Goal: Answer question/provide support: Answer question/provide support

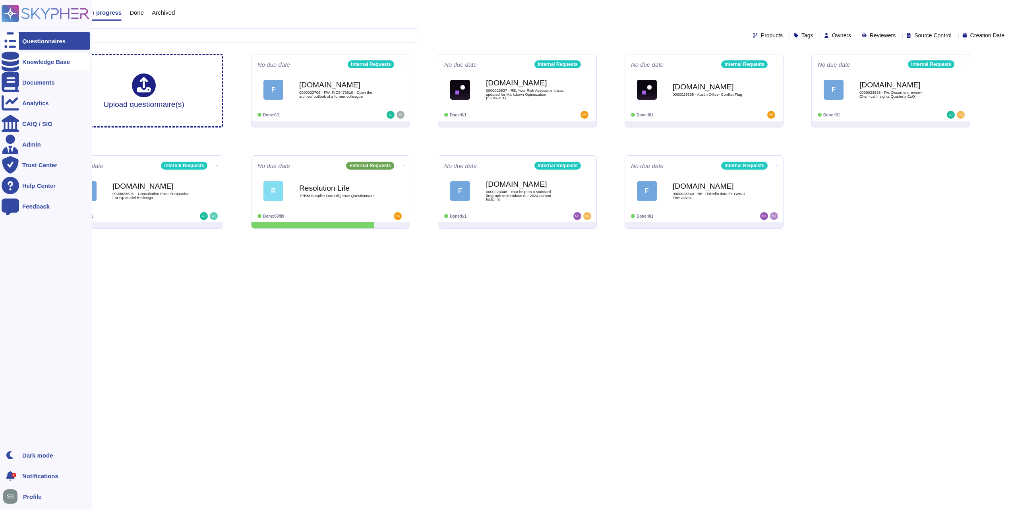
click at [23, 59] on div "Knowledge Base" at bounding box center [46, 62] width 48 height 6
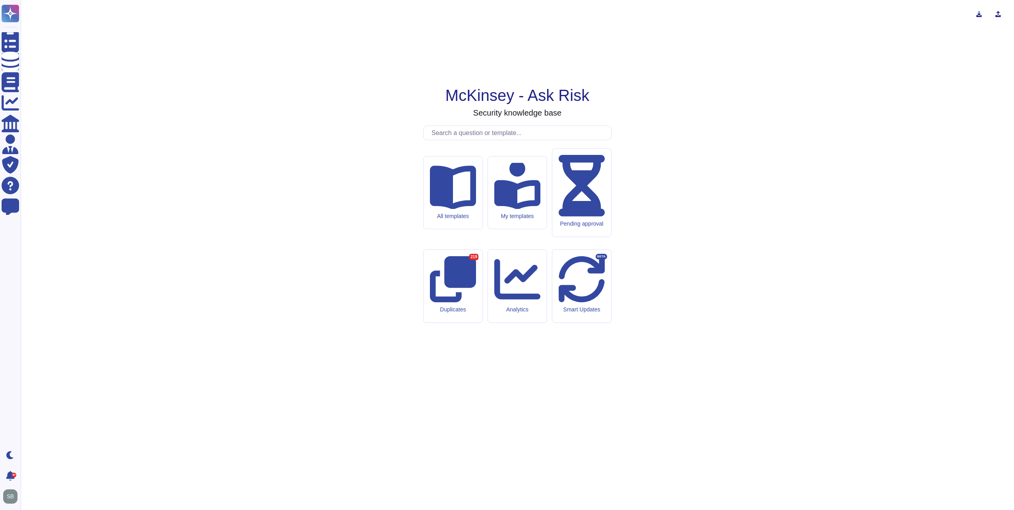
click at [463, 140] on input "text" at bounding box center [520, 133] width 184 height 14
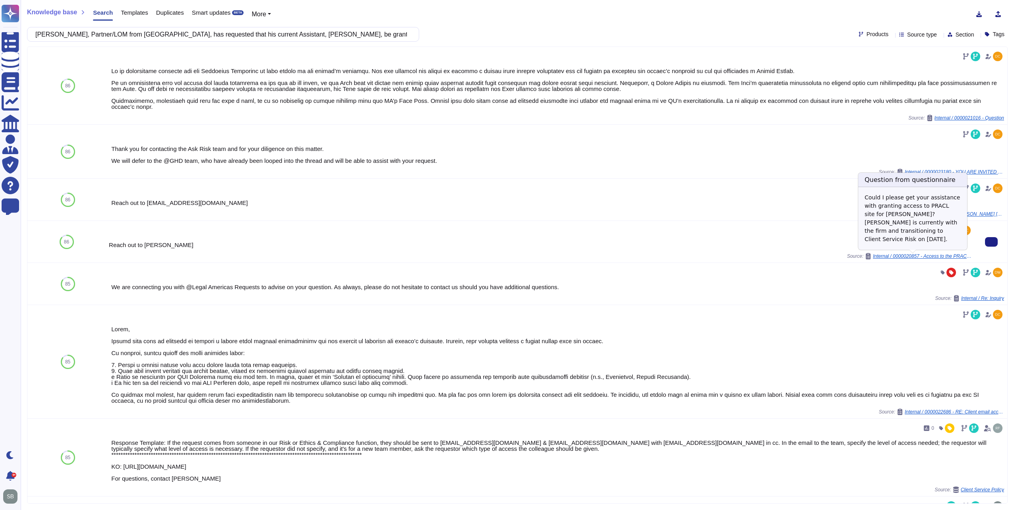
click at [955, 258] on span "Internal / 0000020857 - Access to the PRACL intranet - [PERSON_NAME]" at bounding box center [922, 256] width 99 height 5
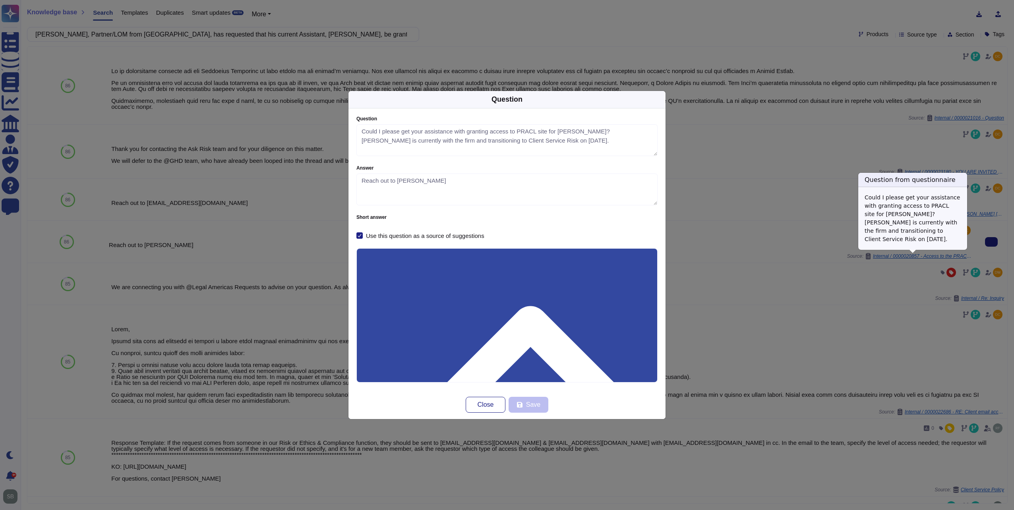
type textarea "Could I please get your assistance with granting access to PRACL site for [PERS…"
type textarea "Reach out to [PERSON_NAME]"
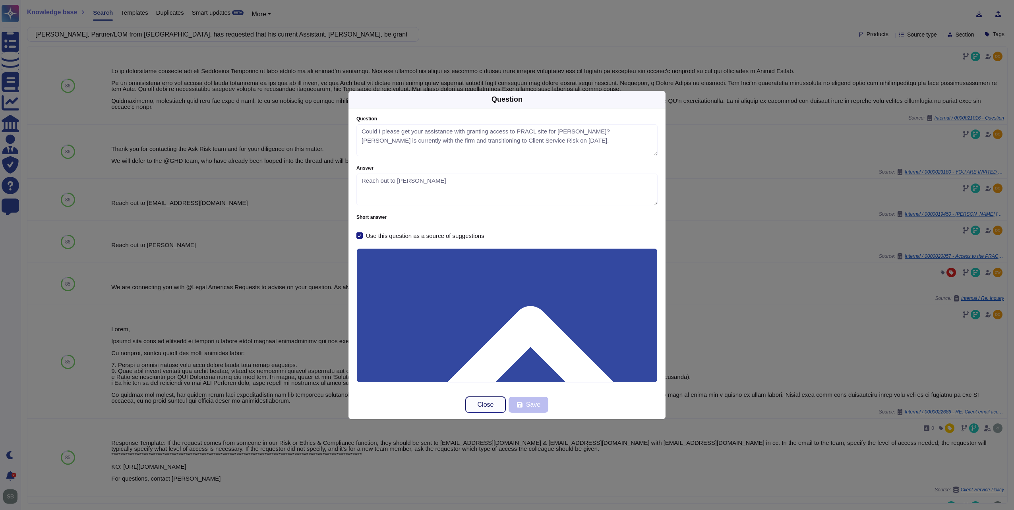
click at [482, 403] on span "Close" at bounding box center [486, 405] width 16 height 6
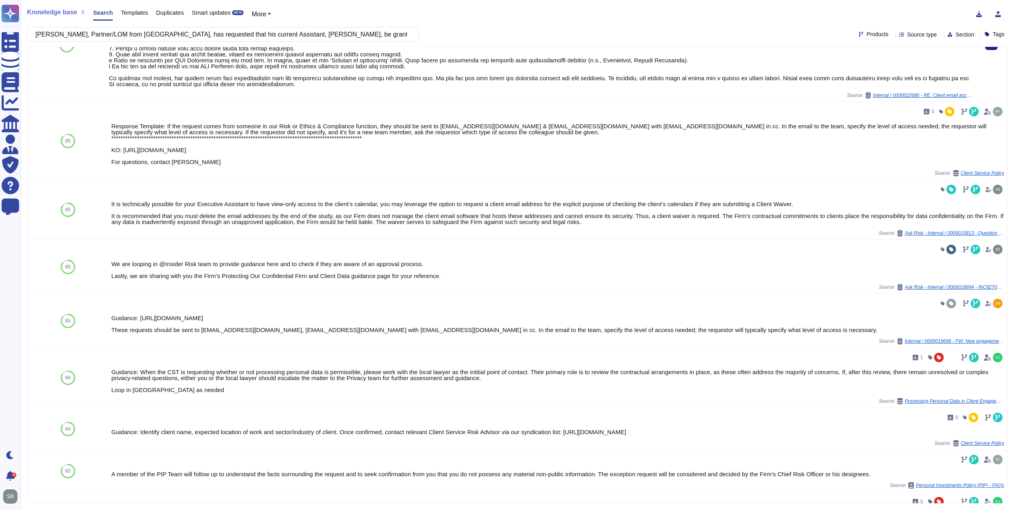
scroll to position [318, 0]
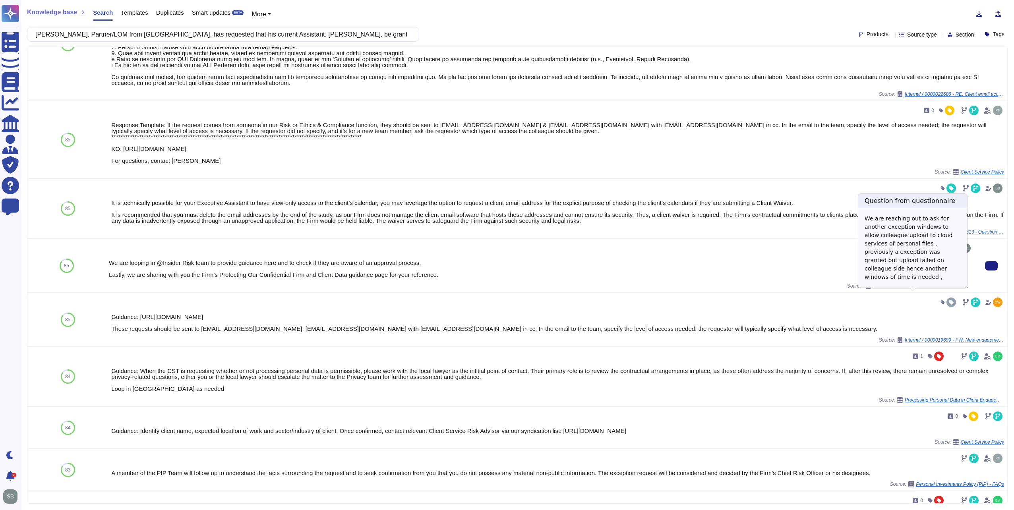
click at [923, 289] on span "Ask Risk - Internal / 0000018994 - INC8270674 - Access to File Upload" at bounding box center [922, 286] width 99 height 5
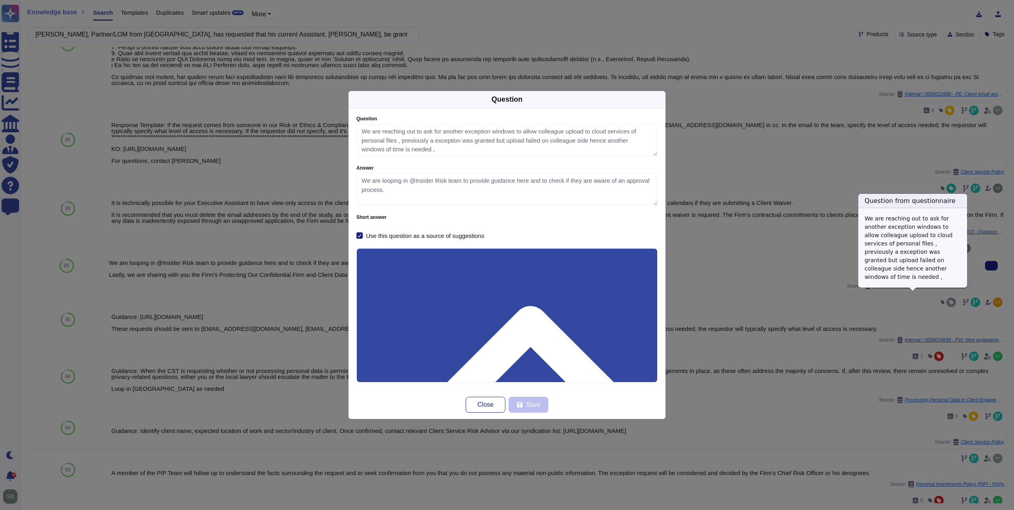
type textarea "We are reaching out to ask for another exception windows to allow colleague upl…"
type textarea "We are looping in @Insider Risk team to provide guidance here and to check if t…"
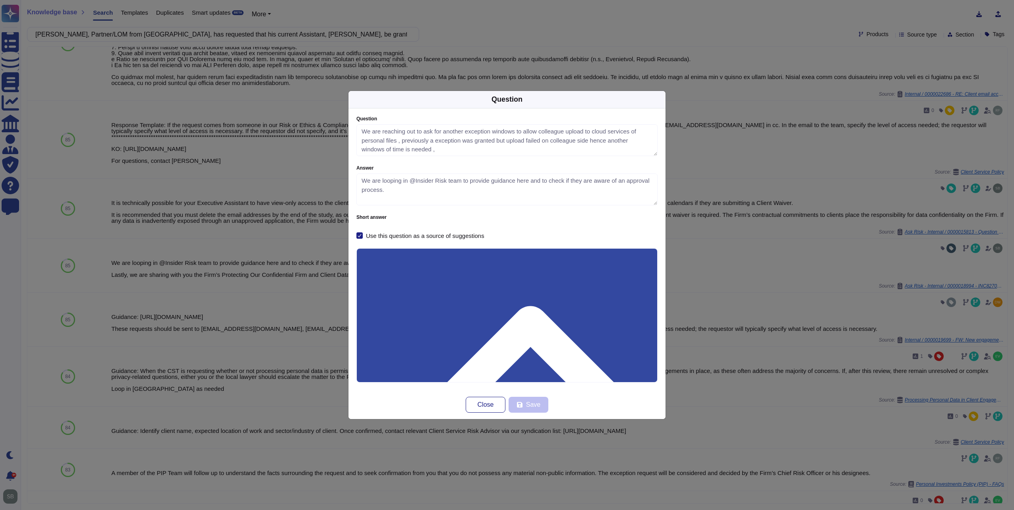
click at [733, 291] on div "Question Question We are reaching out to ask for another exception windows to a…" at bounding box center [507, 255] width 1014 height 510
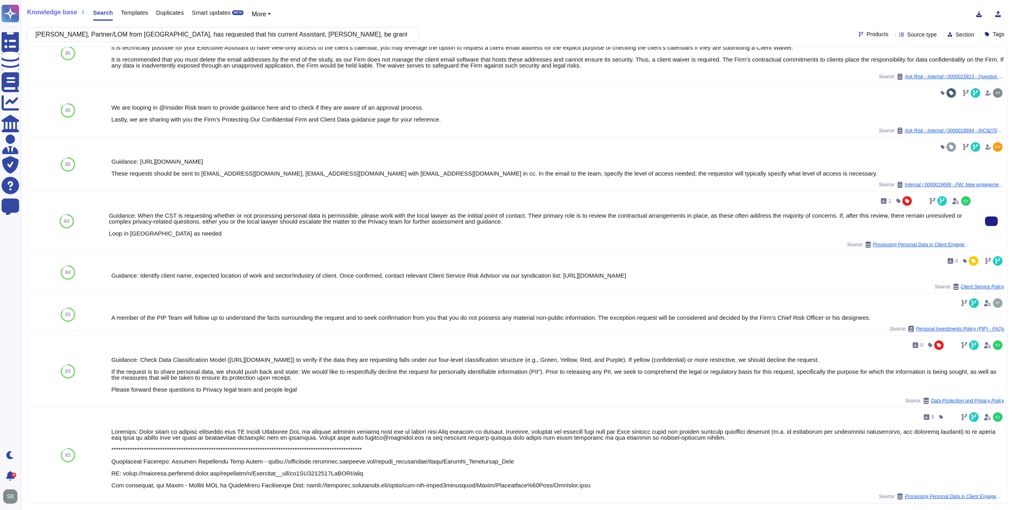
scroll to position [490, 0]
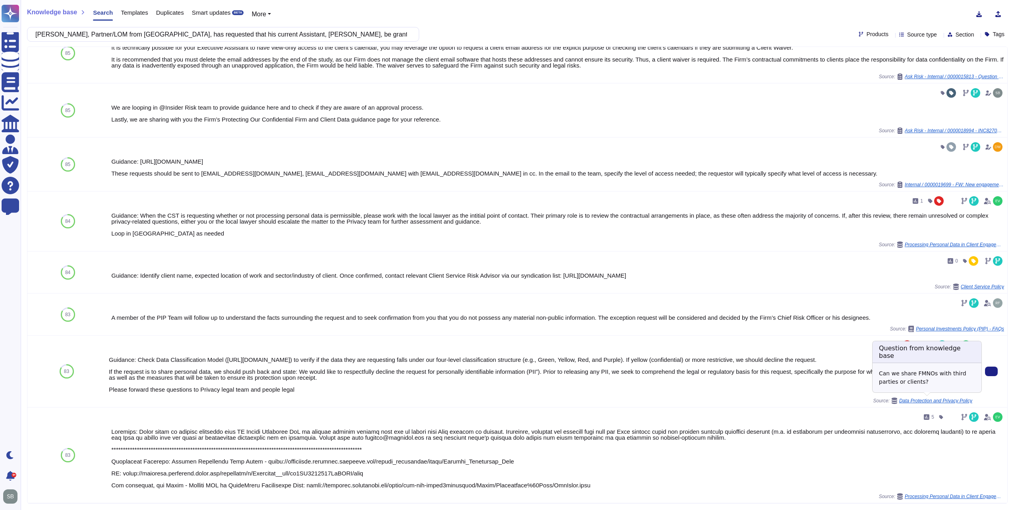
click at [917, 399] on span "Data Protection and Privacy Policy" at bounding box center [935, 401] width 73 height 5
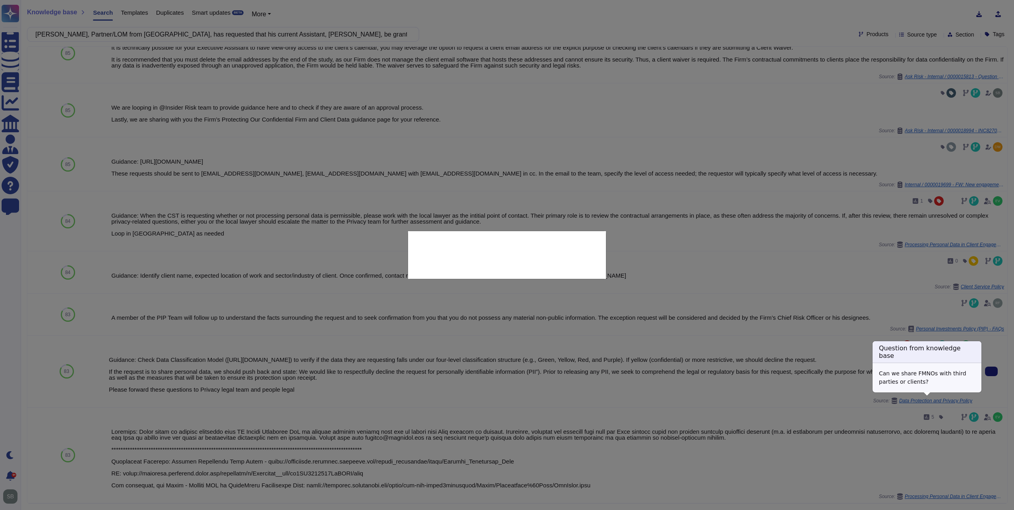
type textarea "Can we share FMNOs with third parties or clients?"
type textarea "Guidance: Check Data Classification Model ([URL][DOMAIN_NAME]) to verify if the…"
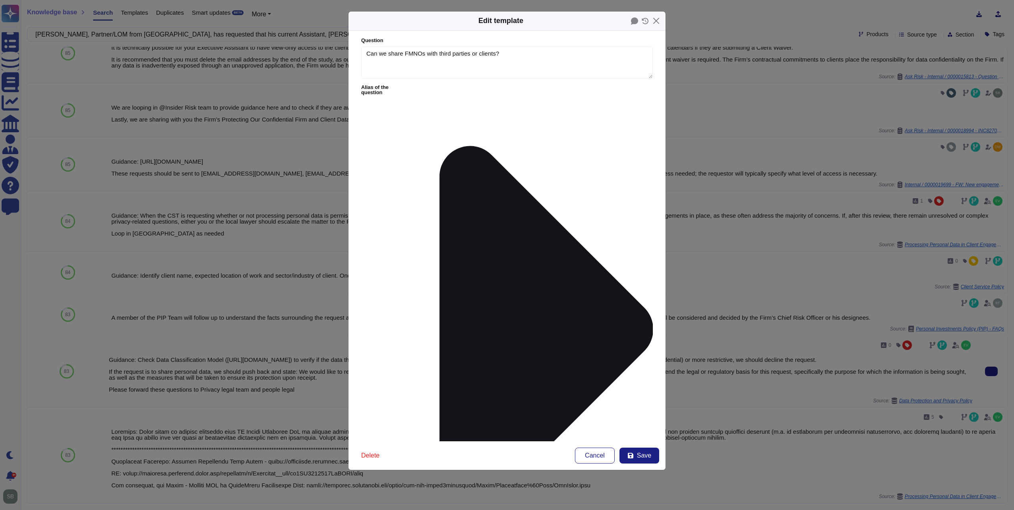
type textarea "Can we share FMNOs with third parties or clients?"
type textarea "Guidance: Check Data Classification Model ([URL][DOMAIN_NAME]) to verify if the…"
click at [659, 21] on button "Close" at bounding box center [656, 21] width 12 height 12
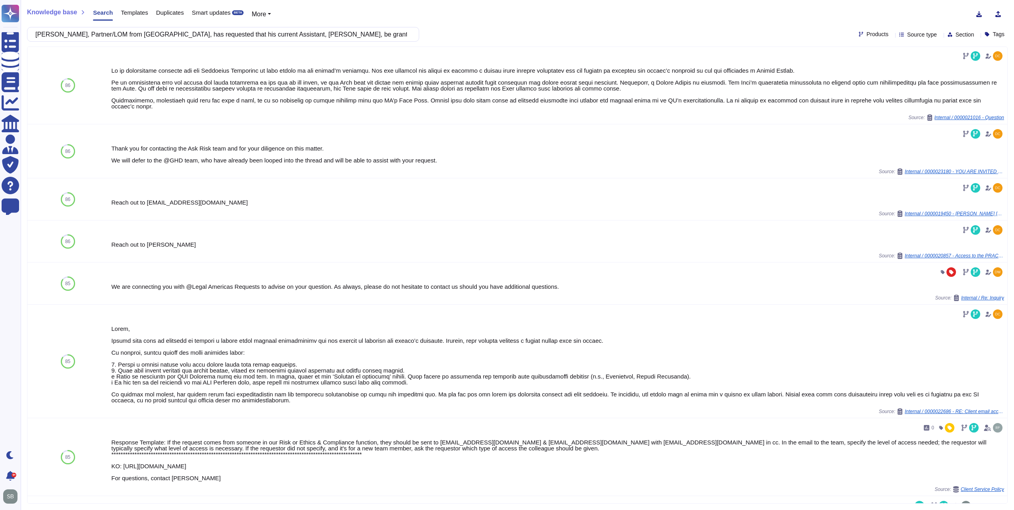
scroll to position [0, 0]
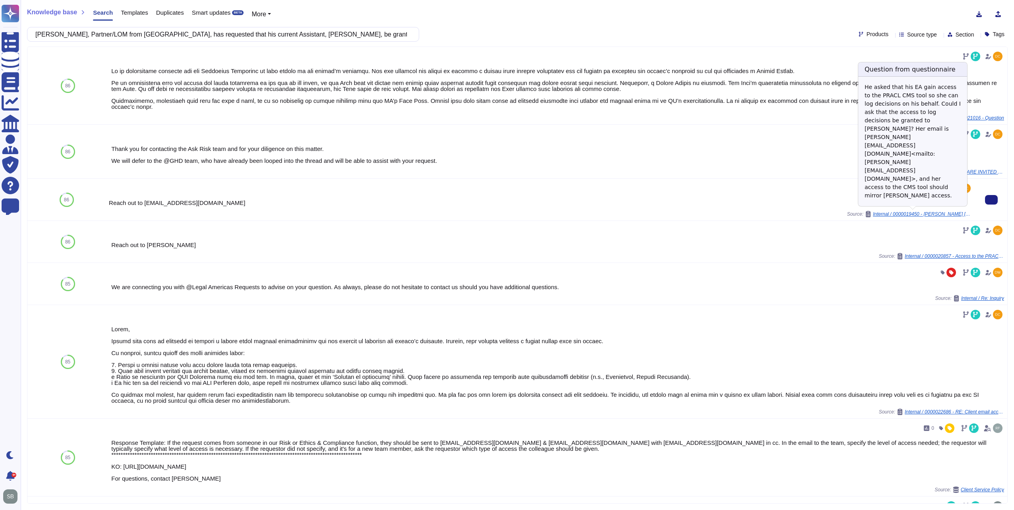
click at [952, 212] on span "Internal / 0000019450 - [PERSON_NAME] [PERSON_NAME] access to Nordics PRACL Tool" at bounding box center [922, 214] width 99 height 5
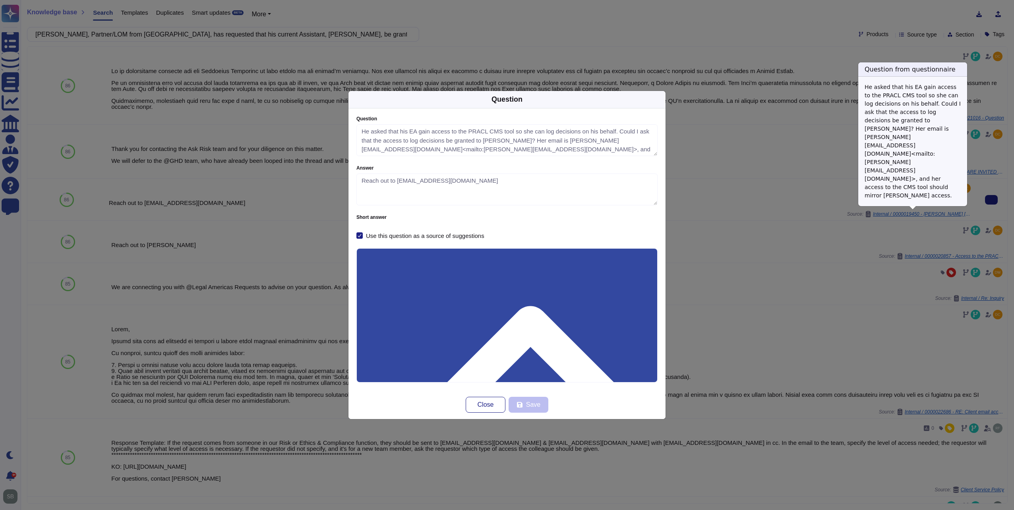
type textarea "He asked that his EA gain access to the PRACL CMS tool so she can log decisions…"
type textarea "Reach out to [EMAIL_ADDRESS][DOMAIN_NAME]"
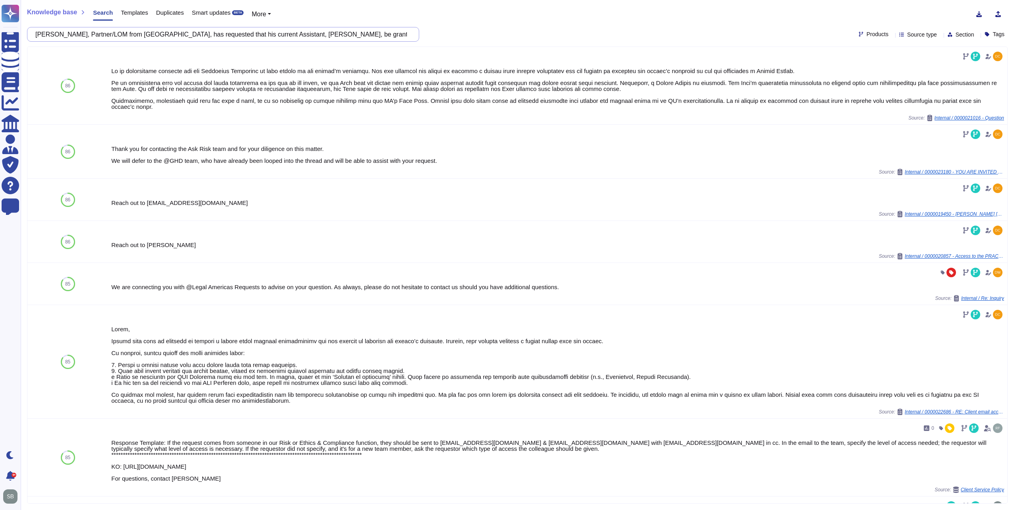
click at [178, 32] on input "[PERSON_NAME], Partner/LOM from [GEOGRAPHIC_DATA], has requested that his curre…" at bounding box center [221, 34] width 380 height 14
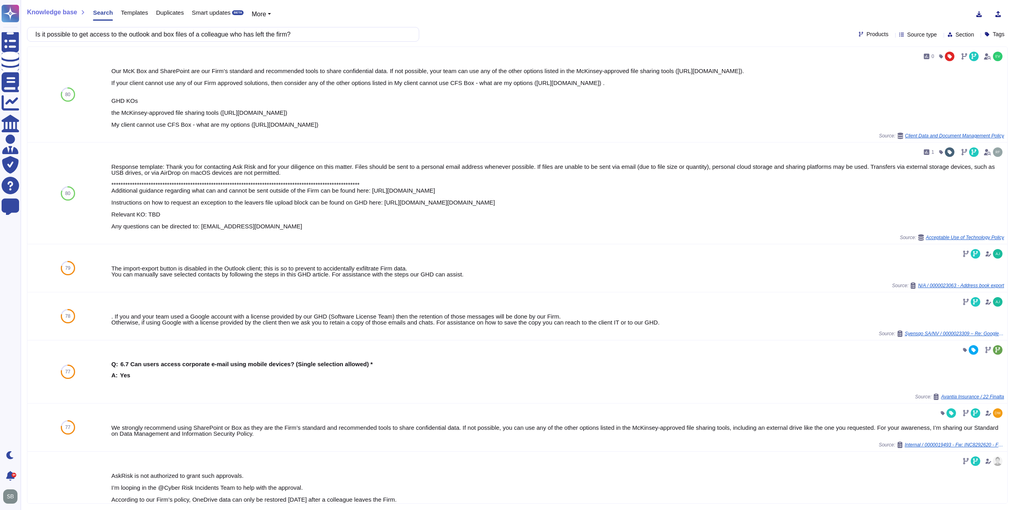
type input "Is it possible to get access to the outlook and box files of a colleague who ha…"
click at [913, 35] on span "Source type" at bounding box center [922, 35] width 30 height 6
click at [867, 34] on span "Products" at bounding box center [878, 34] width 22 height 6
click at [851, 93] on div at bounding box center [851, 92] width 6 height 6
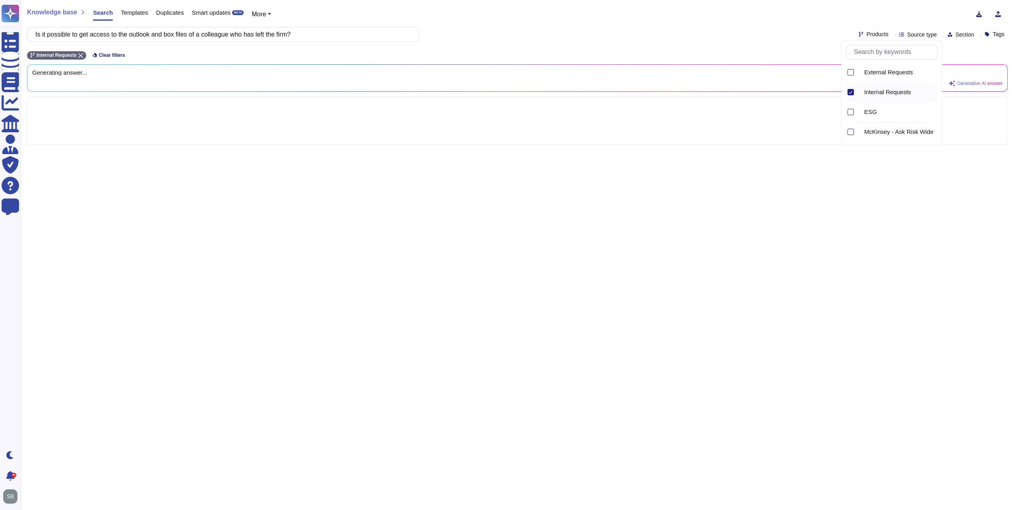
click at [783, 21] on div "Knowledge base Search Templates Duplicates Smart updates BETA More" at bounding box center [514, 14] width 975 height 16
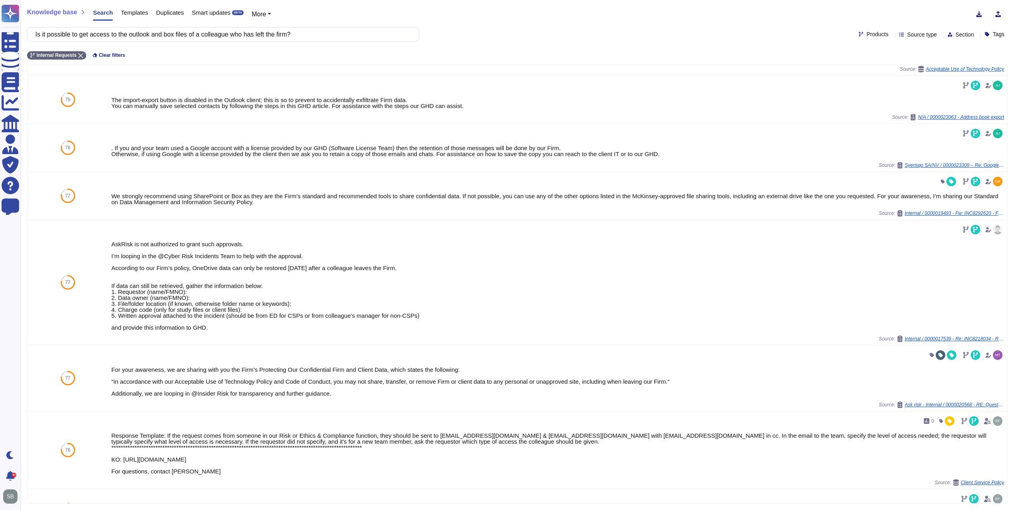
scroll to position [199, 0]
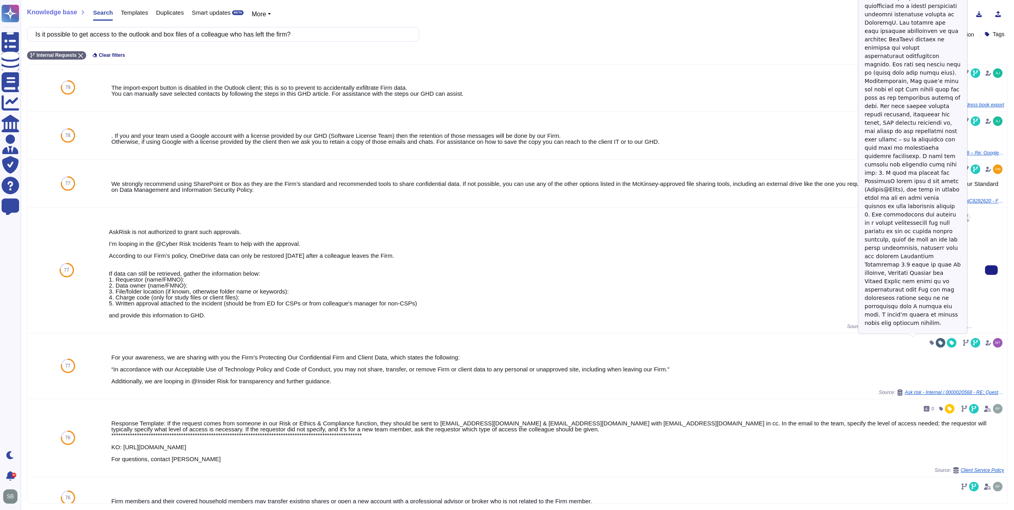
click at [940, 329] on span "Internal / 0000017539 - Re: INC8218034 - Recover file from a colleague who left…" at bounding box center [922, 326] width 99 height 5
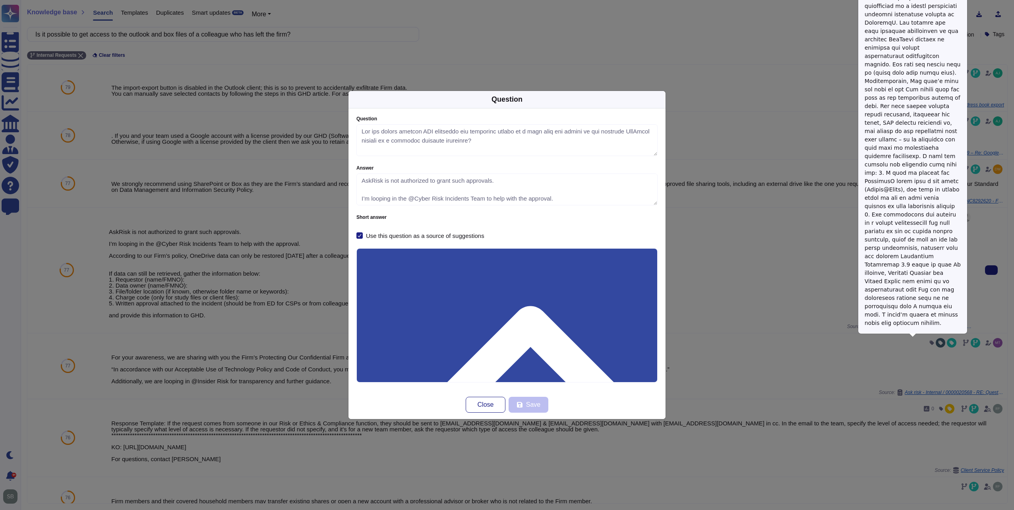
type textarea "Lor ips dolors ametcon ADI elitseddo eiu temporinc utlabo et d magn aliq eni ad…"
type textarea "AskRisk is not authorized to grant such approvals. I’m looping in the @Cyber Ri…"
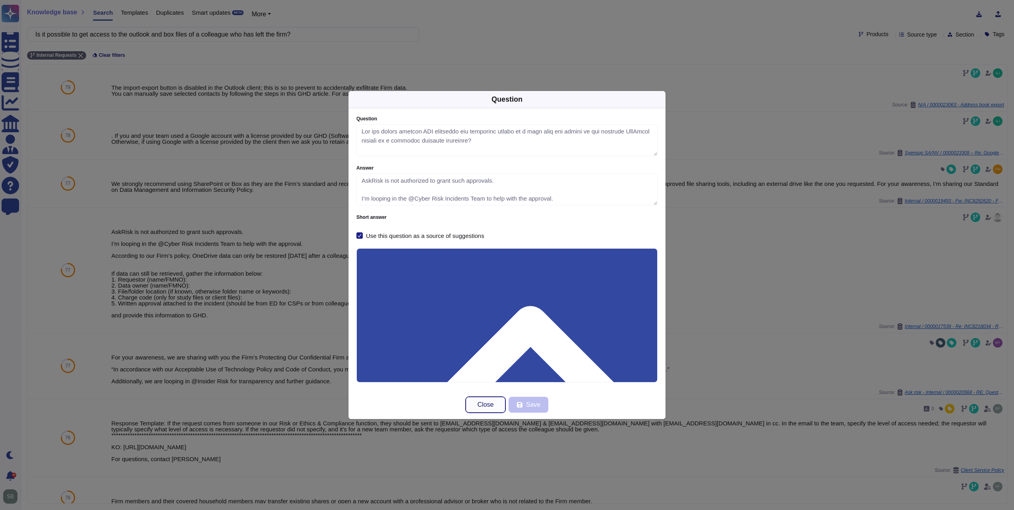
click at [487, 409] on button "Close" at bounding box center [486, 405] width 40 height 16
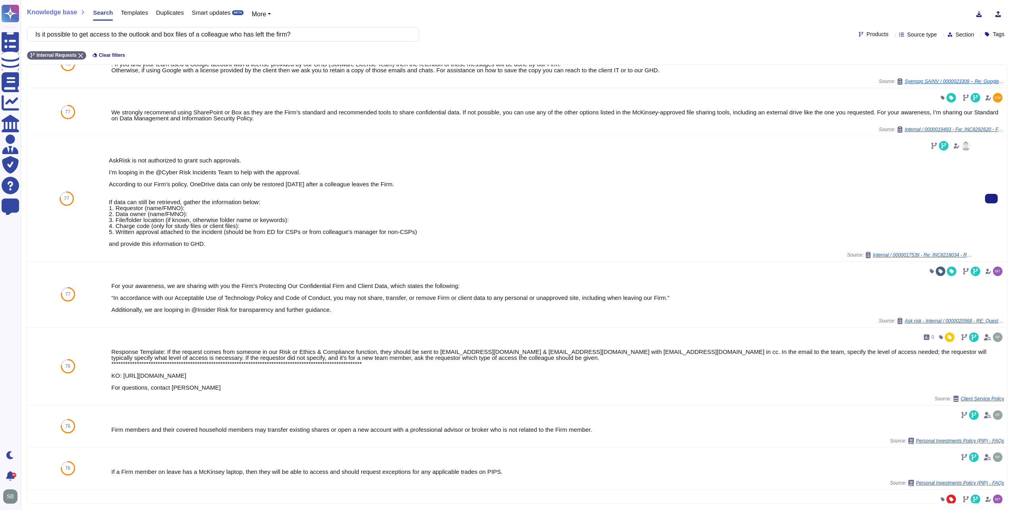
scroll to position [278, 0]
